Goal: Information Seeking & Learning: Learn about a topic

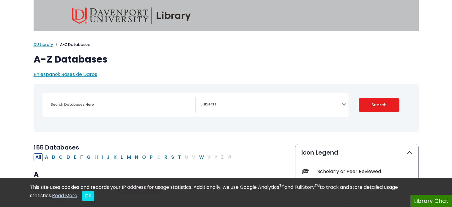
select select "Database Subject Filter"
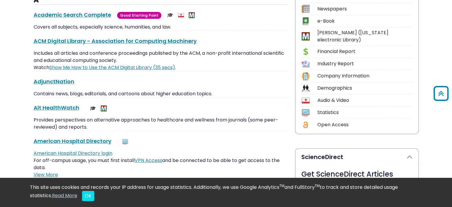
scroll to position [178, 0]
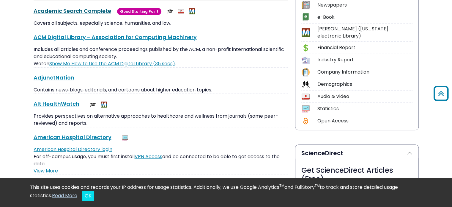
click at [82, 10] on link "Academic Search Complete This link opens in a new window" at bounding box center [73, 10] width 78 height 7
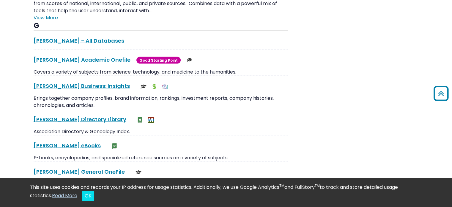
scroll to position [1100, 0]
click at [89, 56] on link "[PERSON_NAME] Academic Onefile This link opens in a new window" at bounding box center [82, 59] width 97 height 7
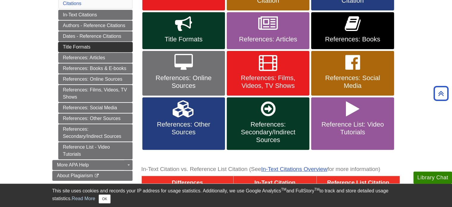
scroll to position [149, 0]
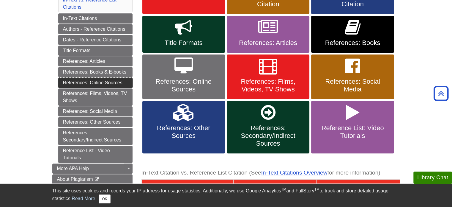
click at [95, 81] on link "References: Online Sources" at bounding box center [95, 83] width 74 height 10
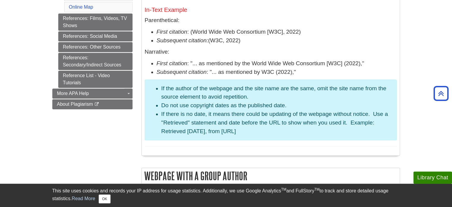
scroll to position [446, 0]
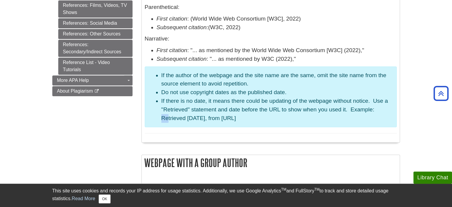
drag, startPoint x: 161, startPoint y: 119, endPoint x: 169, endPoint y: 117, distance: 8.2
click at [169, 117] on ul "If the author of the webpage and the site name are the same, omit the site name…" at bounding box center [271, 96] width 243 height 51
click at [227, 127] on div "Format Author’s Last Name, First Initial(s). (Date). Title of webpage . Name of…" at bounding box center [271, 19] width 252 height 229
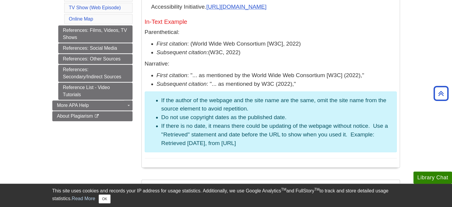
scroll to position [416, 0]
